Goal: Purchase product/service

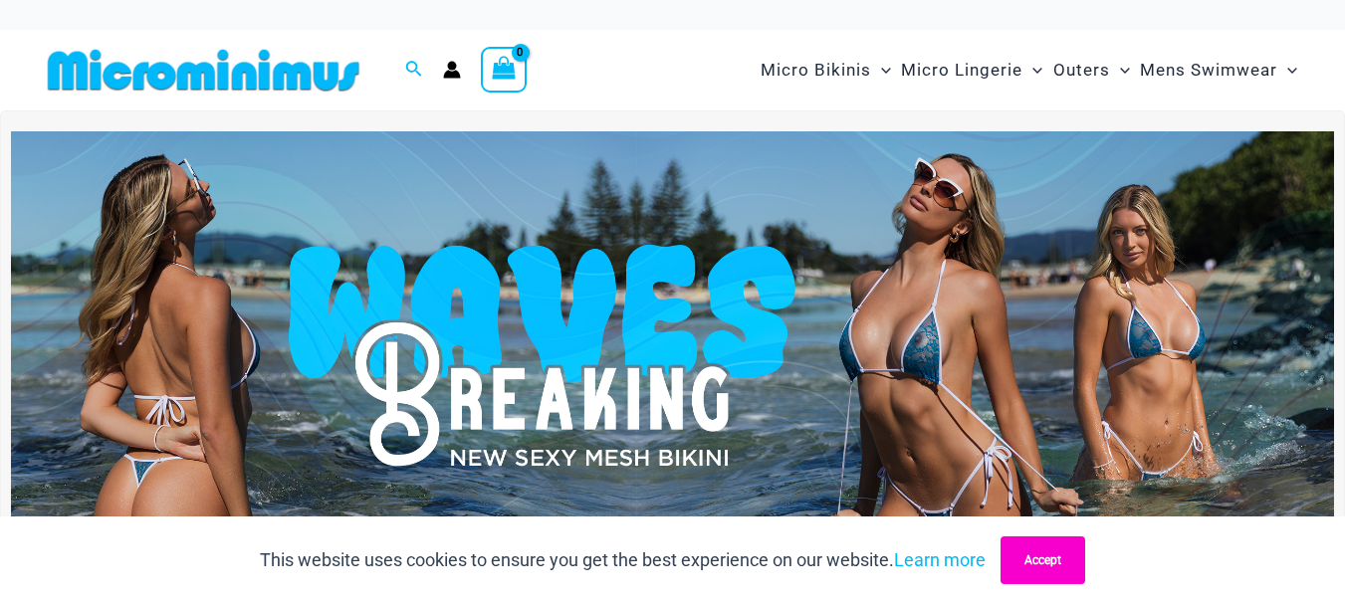
drag, startPoint x: 1060, startPoint y: 560, endPoint x: 1063, endPoint y: 548, distance: 12.3
click at [1061, 558] on button "Accept" at bounding box center [1043, 561] width 85 height 48
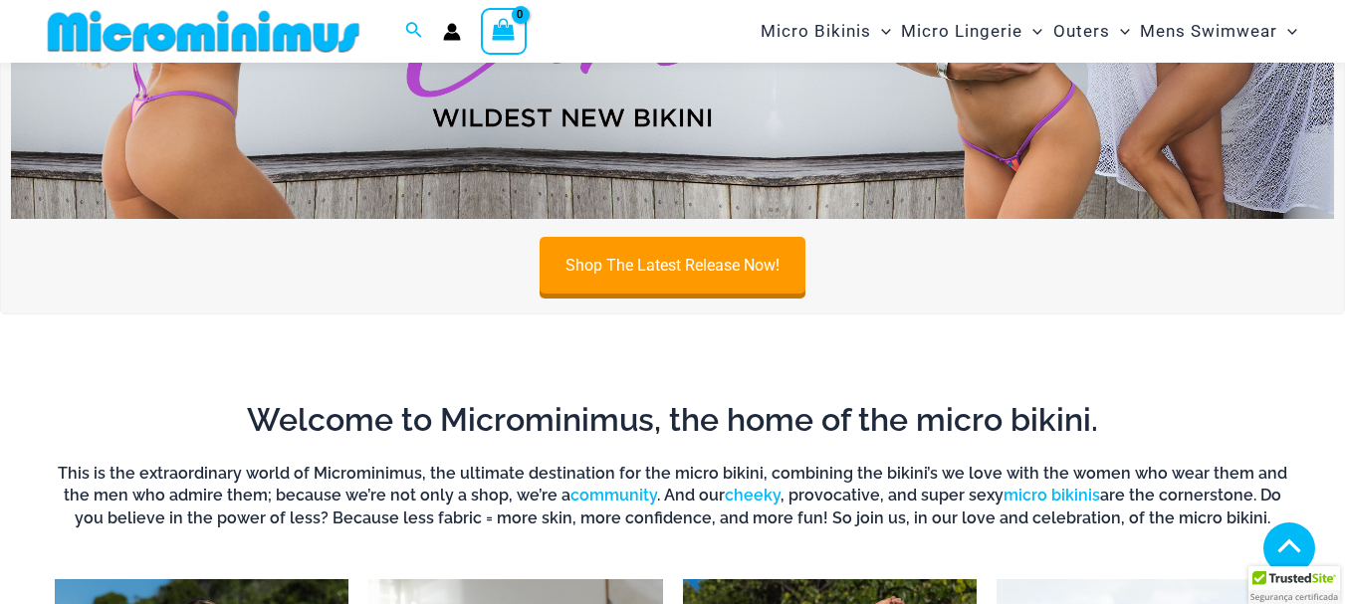
scroll to position [981, 0]
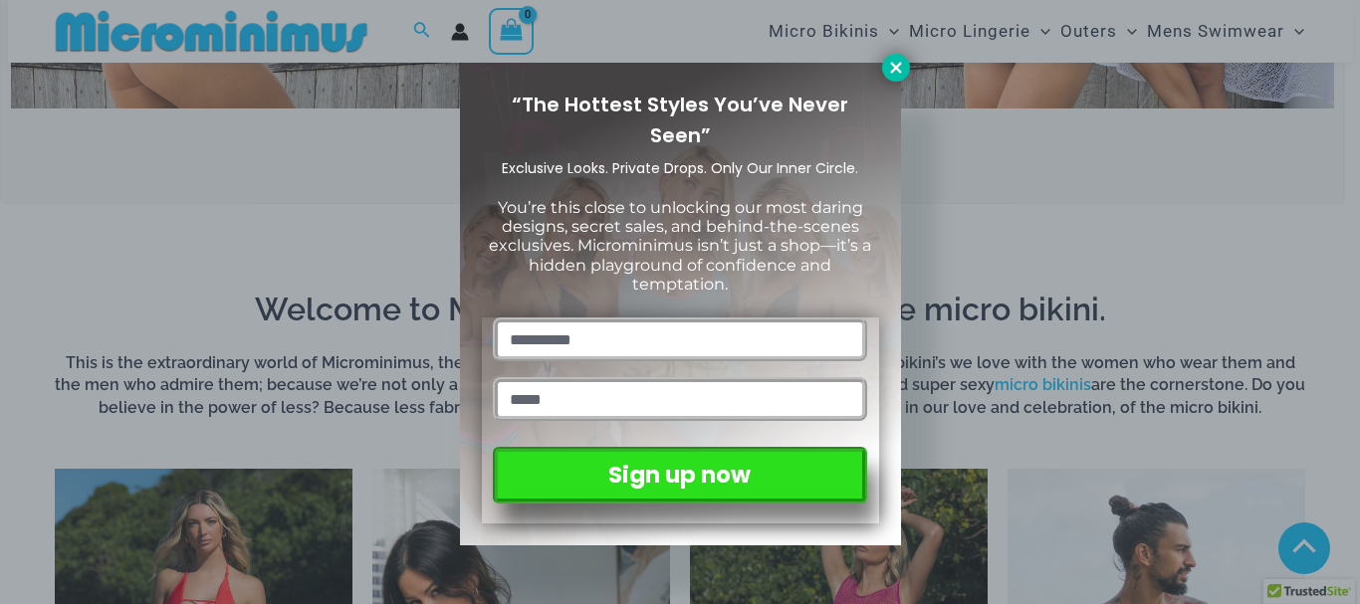
click at [908, 70] on button at bounding box center [896, 68] width 28 height 28
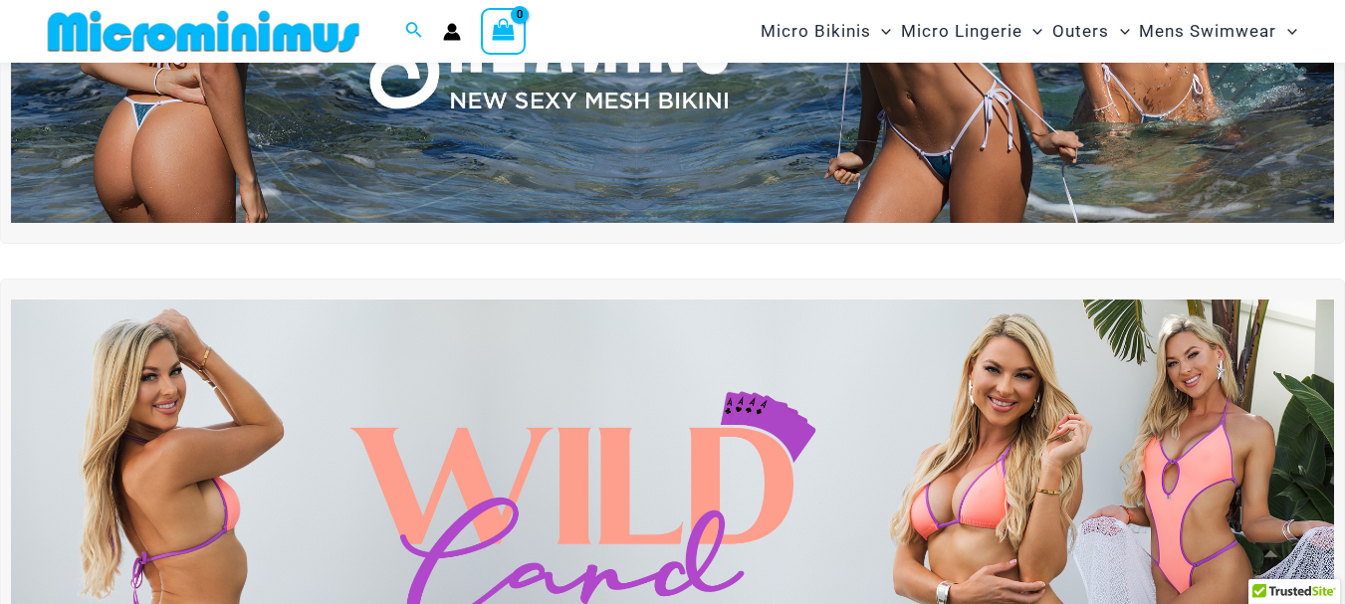
scroll to position [284, 0]
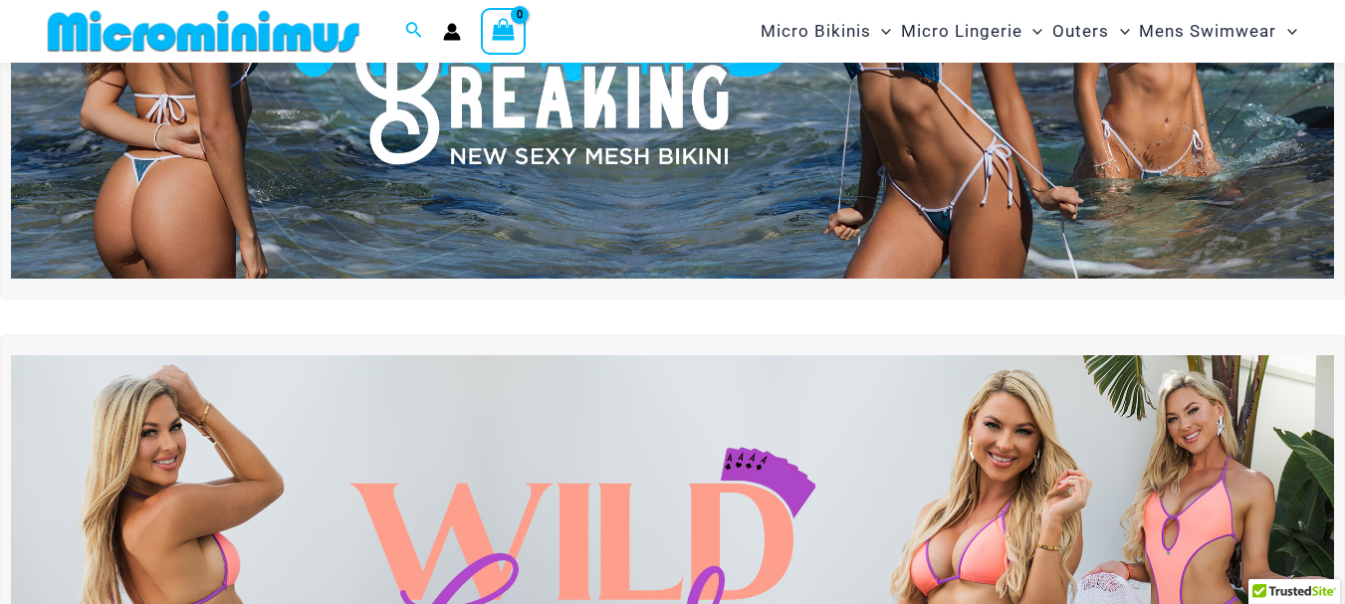
click at [508, 97] on img at bounding box center [672, 55] width 1323 height 450
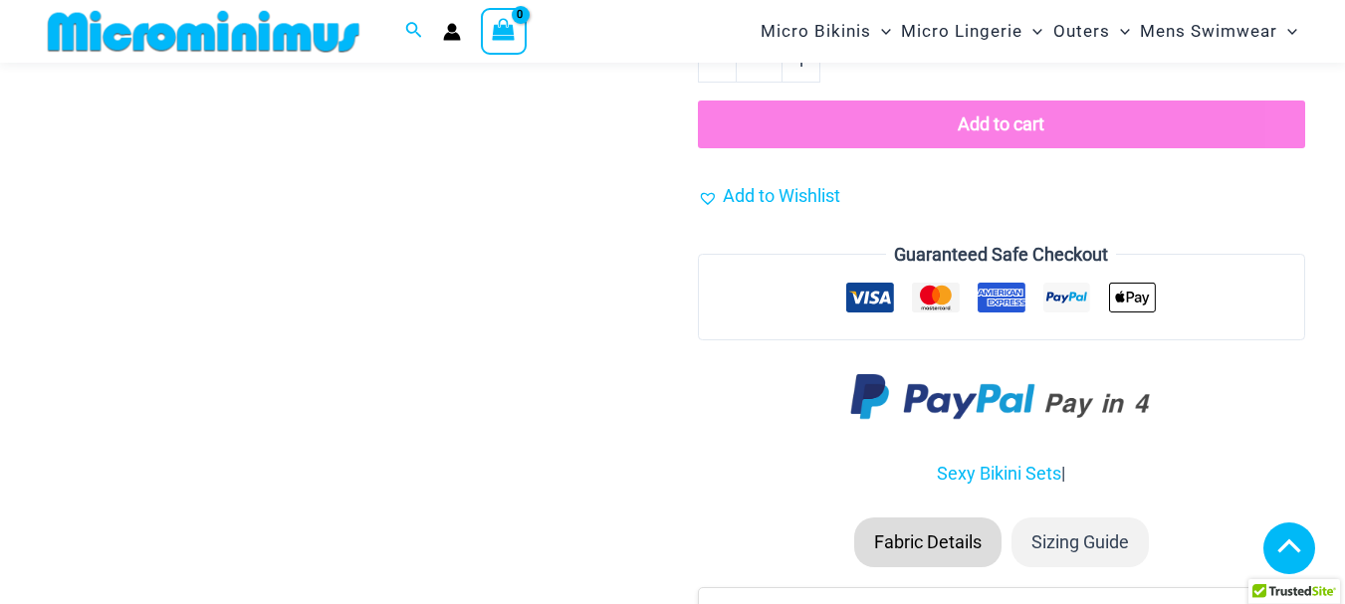
scroll to position [2173, 0]
